Goal: Navigation & Orientation: Go to known website

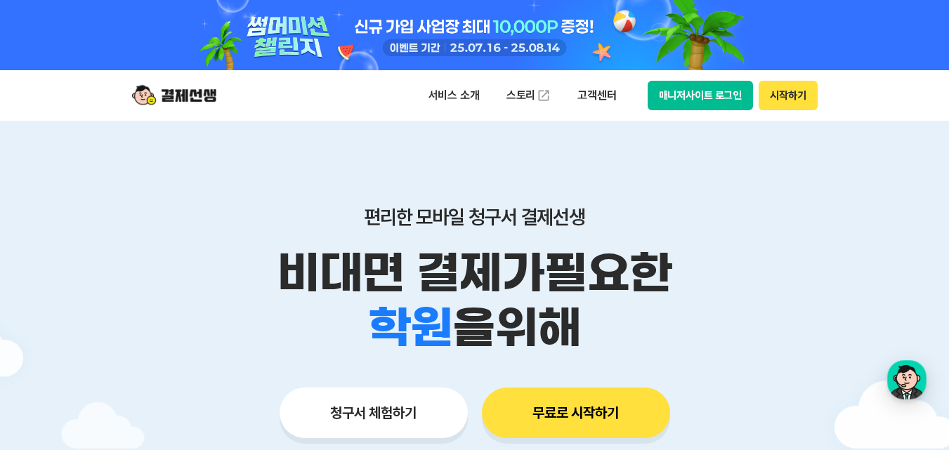
click at [785, 98] on button "시작하기" at bounding box center [787, 95] width 58 height 29
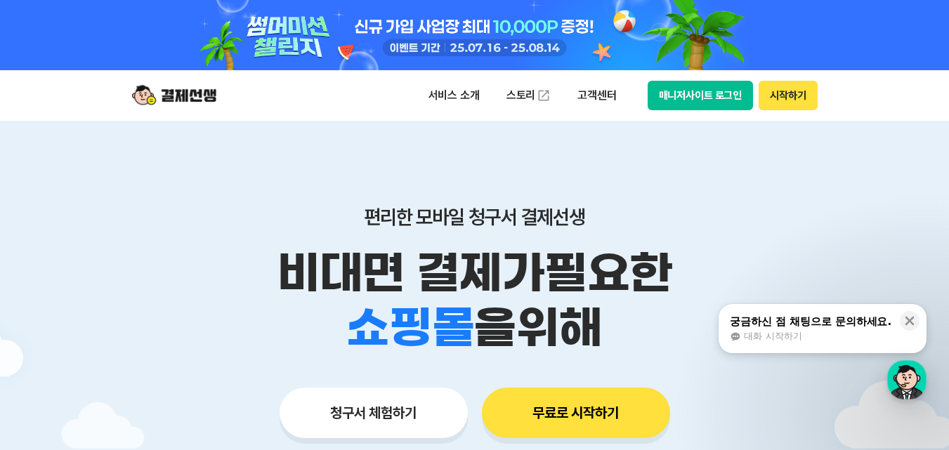
click at [693, 98] on button "매니저사이트 로그인" at bounding box center [700, 95] width 106 height 29
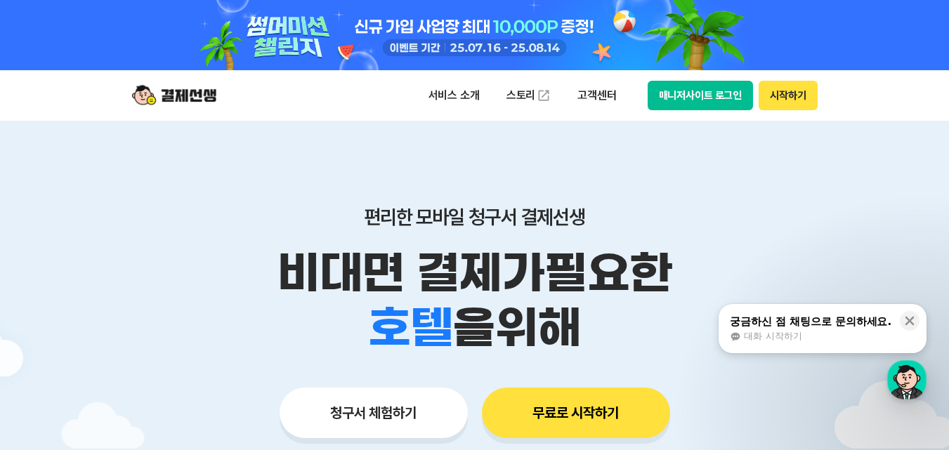
click at [799, 210] on p "편리한 모바일 청구서 결제선생" at bounding box center [474, 217] width 719 height 24
click at [698, 102] on button "매니저사이트 로그인" at bounding box center [700, 95] width 106 height 29
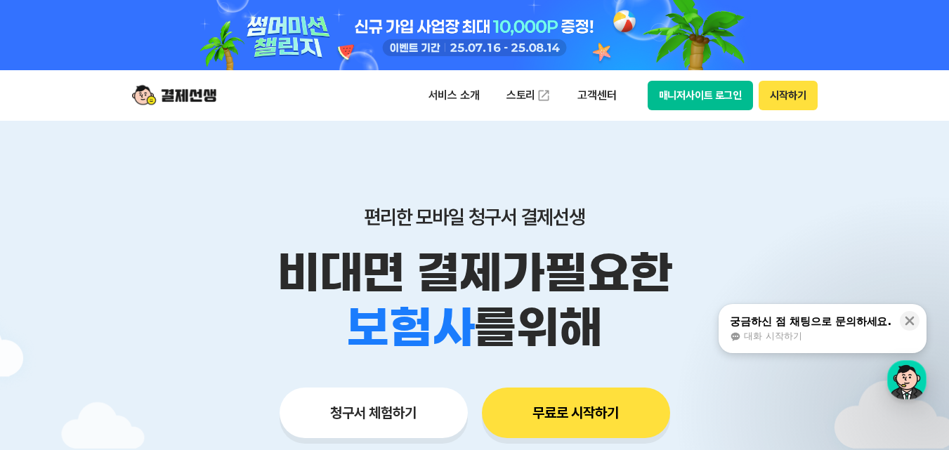
click at [702, 78] on div "서비스 소개 스토리 고객센터 매니저사이트 로그인 시작하기" at bounding box center [474, 95] width 719 height 51
click at [713, 92] on button "매니저사이트 로그인" at bounding box center [700, 95] width 106 height 29
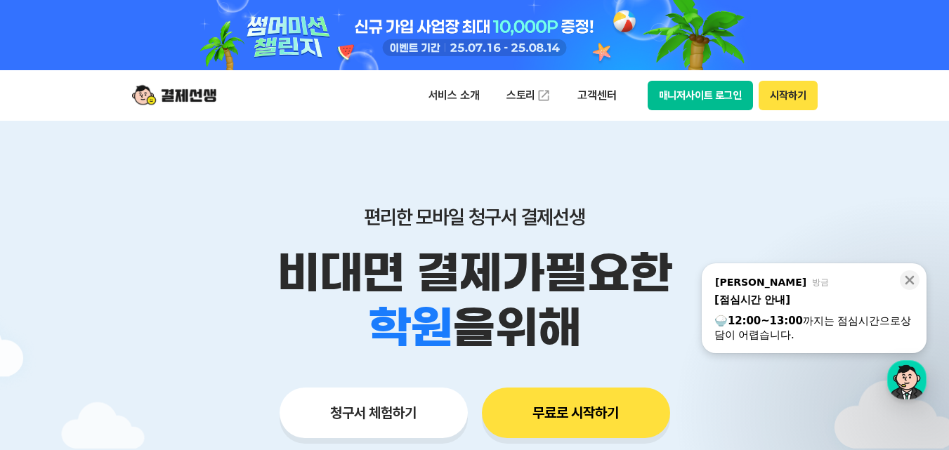
click at [784, 102] on button "시작하기" at bounding box center [787, 95] width 58 height 29
click at [717, 89] on button "매니저사이트 로그인" at bounding box center [700, 95] width 106 height 29
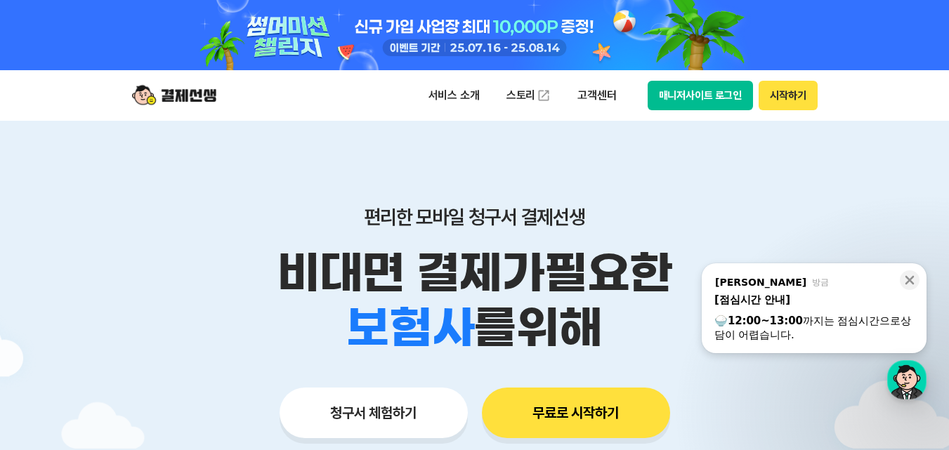
click at [898, 95] on header "서비스 소개 스토리 고객센터 매니저사이트 로그인 시작하기" at bounding box center [474, 95] width 949 height 51
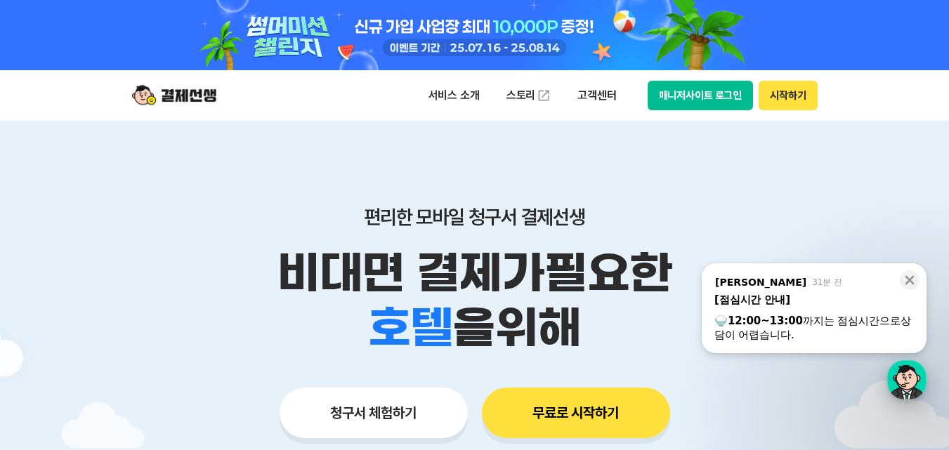
click at [905, 382] on div "button" at bounding box center [906, 379] width 39 height 39
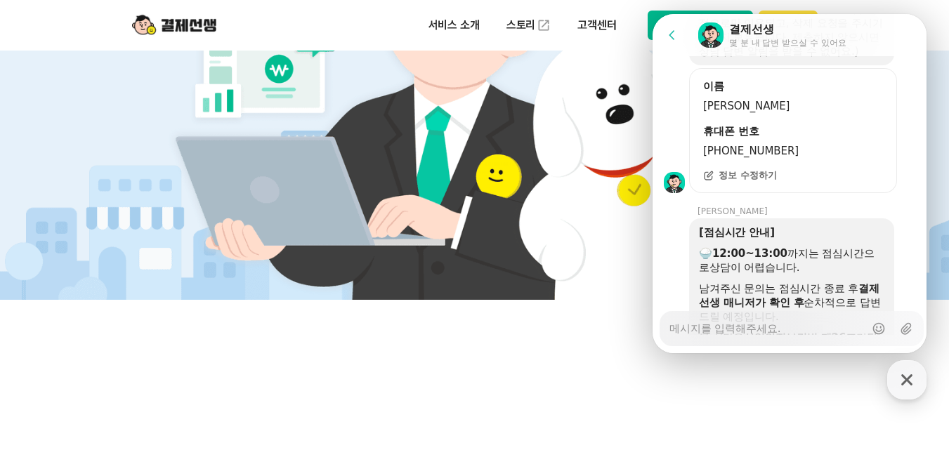
scroll to position [1853, 0]
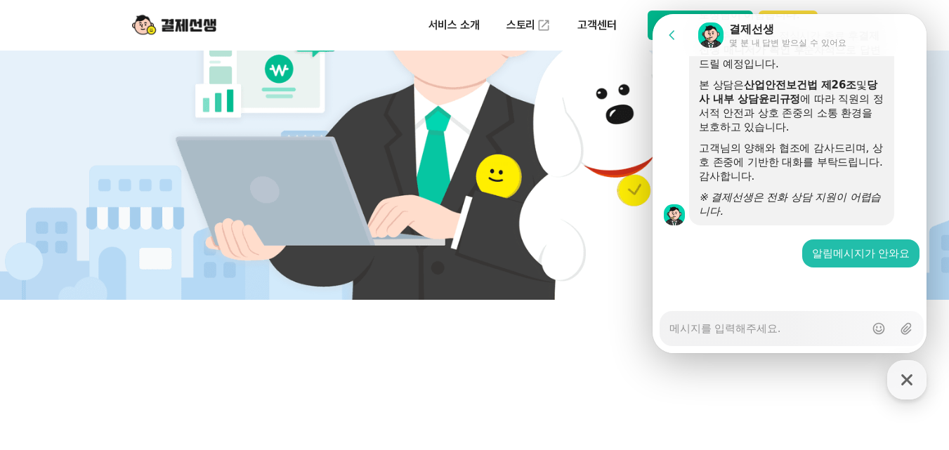
type textarea "x"
